Goal: Find specific page/section: Find specific page/section

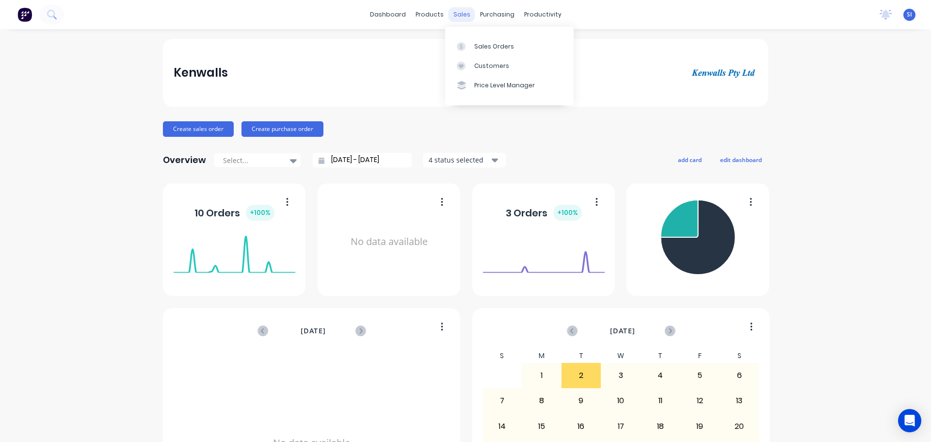
click at [460, 9] on div "sales" at bounding box center [462, 14] width 27 height 15
click at [457, 15] on div "sales" at bounding box center [462, 14] width 27 height 15
click at [483, 46] on div "Sales Orders" at bounding box center [494, 46] width 40 height 9
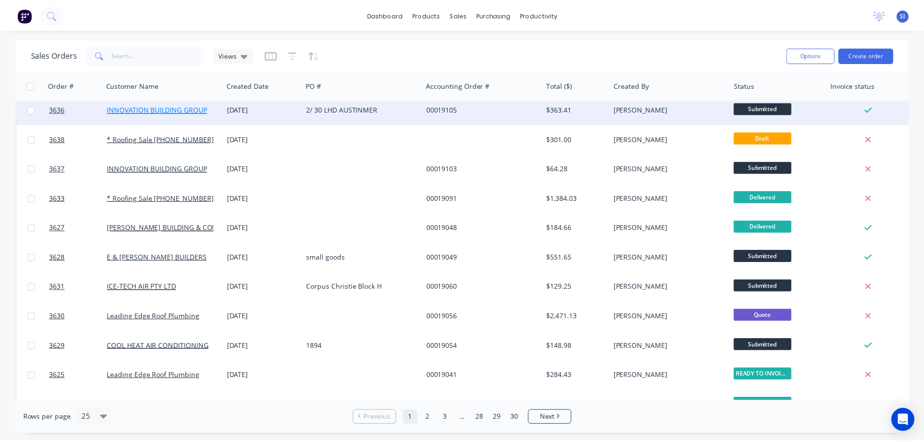
scroll to position [145, 0]
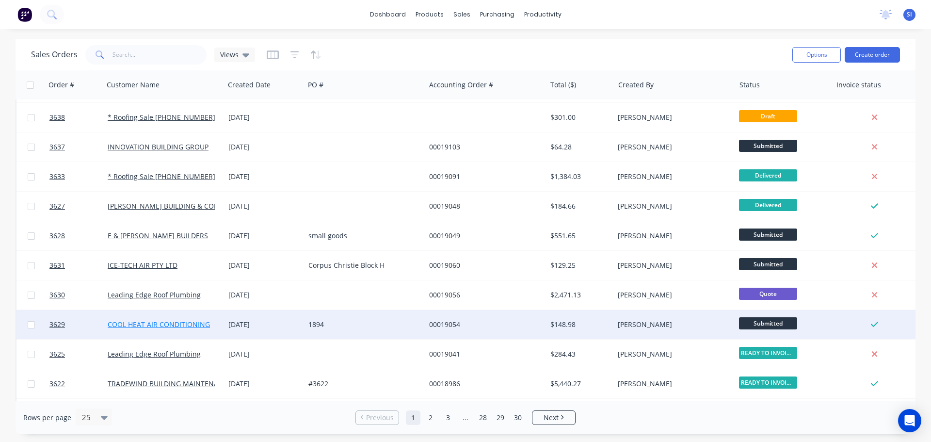
click at [146, 322] on link "COOL HEAT AIR CONDITIONING" at bounding box center [159, 324] width 102 height 9
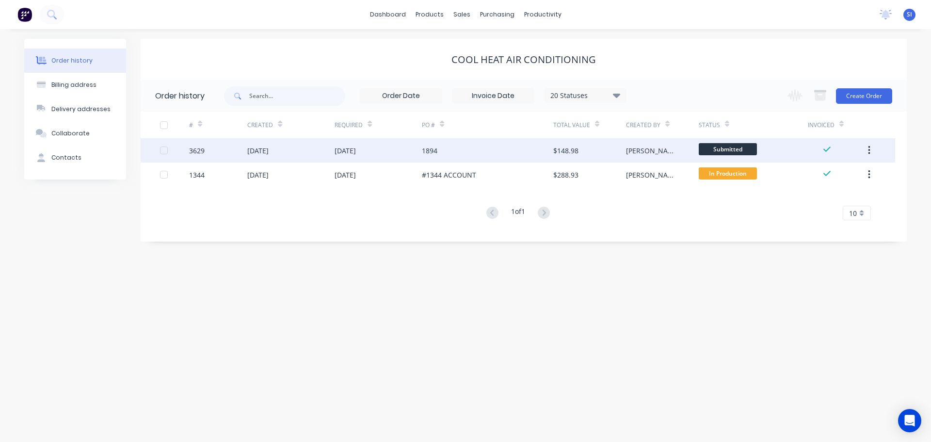
click at [254, 149] on div "[DATE]" at bounding box center [257, 150] width 21 height 10
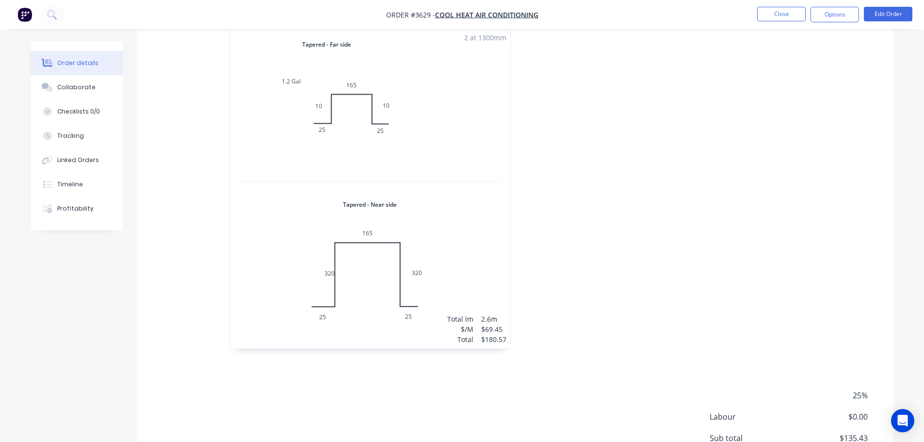
scroll to position [300, 0]
